Goal: Check status: Check status

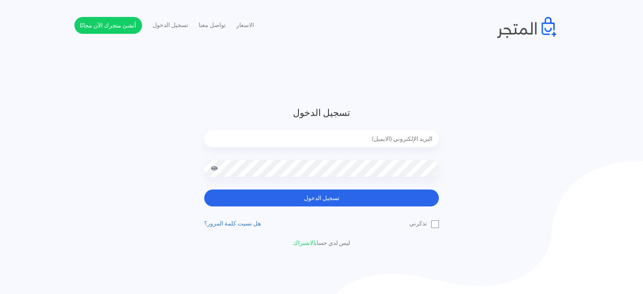
drag, startPoint x: 340, startPoint y: 189, endPoint x: 285, endPoint y: 118, distance: 90.1
click at [285, 88] on header "تسجيل الدخول تسجيل الدخول تذكرني" at bounding box center [321, 176] width 643 height 353
click at [288, 133] on input "email" at bounding box center [321, 138] width 235 height 17
type input "[EMAIL_ADDRESS][DOMAIN_NAME]"
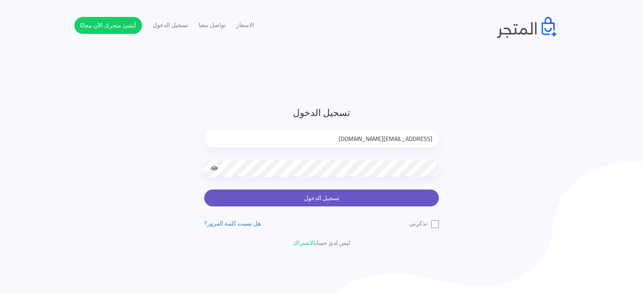
click at [355, 192] on button "تسجيل الدخول" at bounding box center [321, 198] width 235 height 17
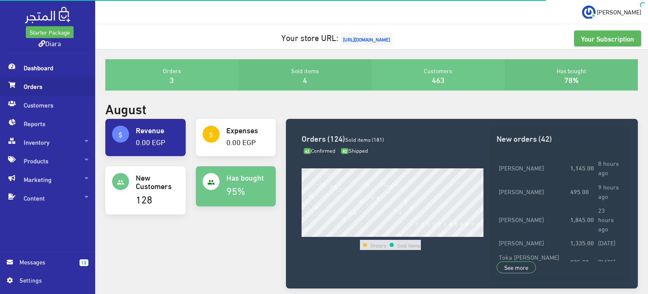
click at [69, 88] on span "Orders" at bounding box center [48, 86] width 82 height 19
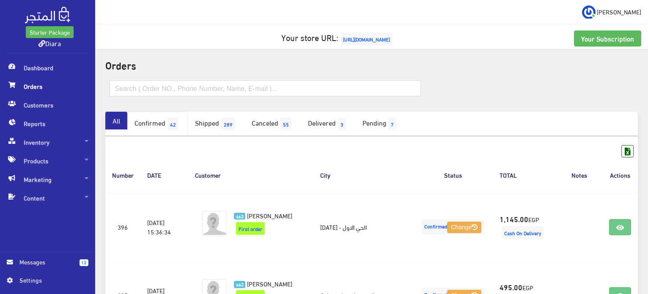
click at [179, 121] on span "42" at bounding box center [173, 124] width 11 height 13
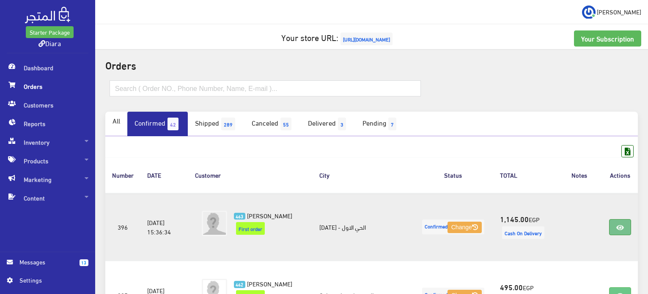
click at [616, 225] on link at bounding box center [620, 227] width 22 height 16
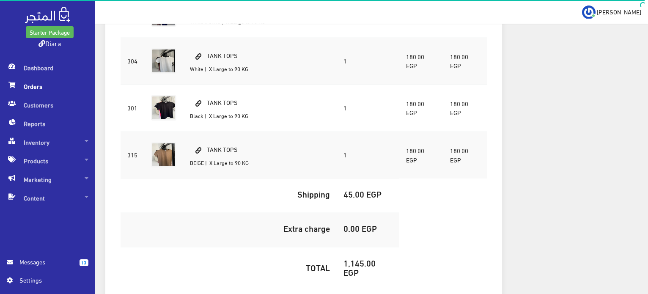
scroll to position [127, 0]
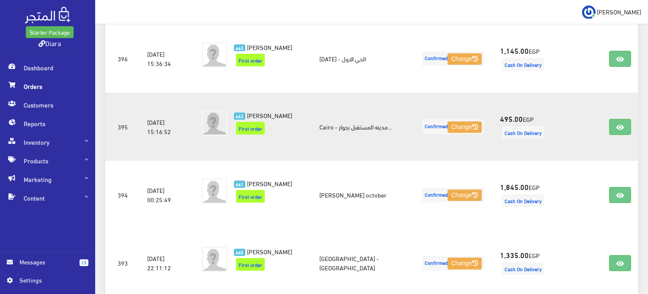
scroll to position [169, 0]
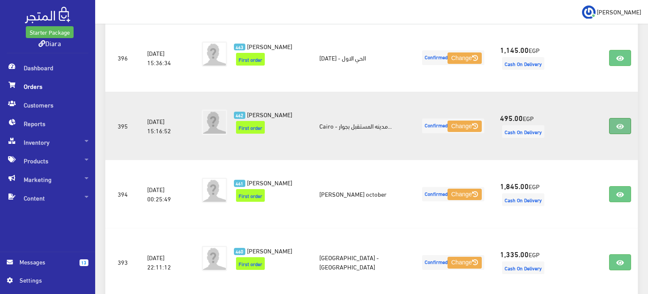
click at [621, 125] on icon at bounding box center [620, 126] width 8 height 7
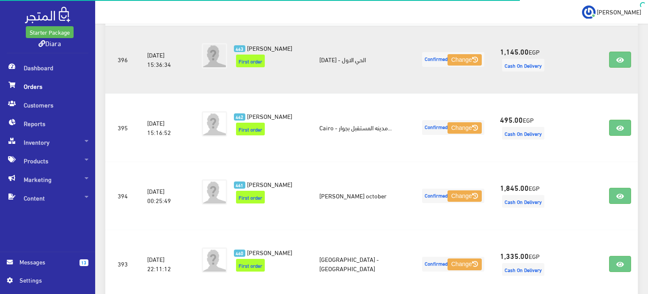
scroll to position [42, 0]
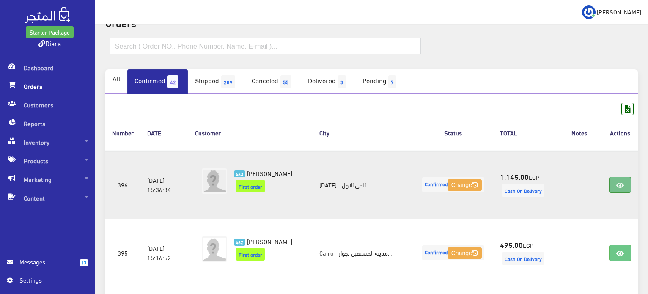
click at [627, 184] on link at bounding box center [620, 185] width 22 height 16
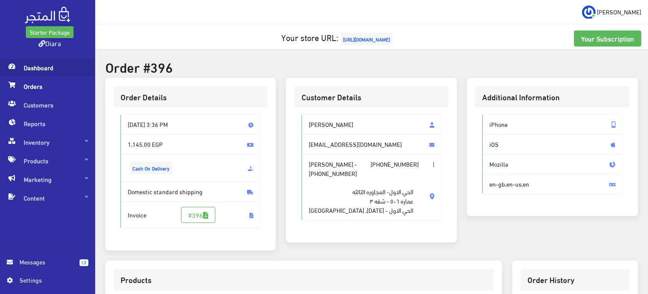
click at [40, 63] on span "Dashboard" at bounding box center [48, 67] width 82 height 19
click at [39, 64] on span "Dashboard" at bounding box center [48, 67] width 82 height 19
